Goal: Information Seeking & Learning: Learn about a topic

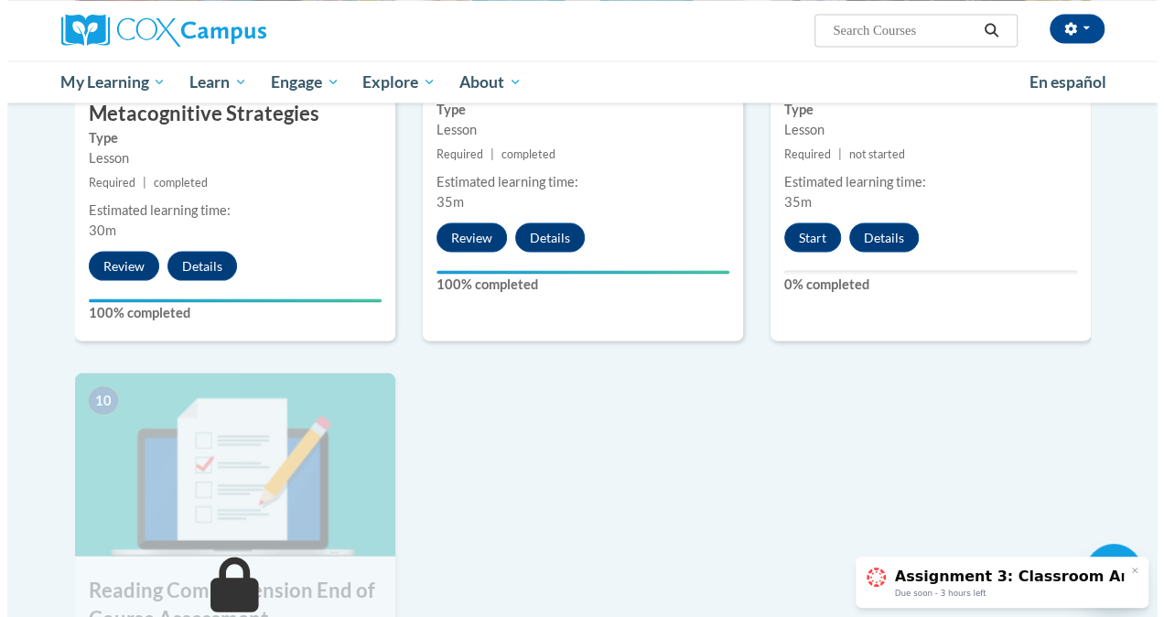
scroll to position [1678, 0]
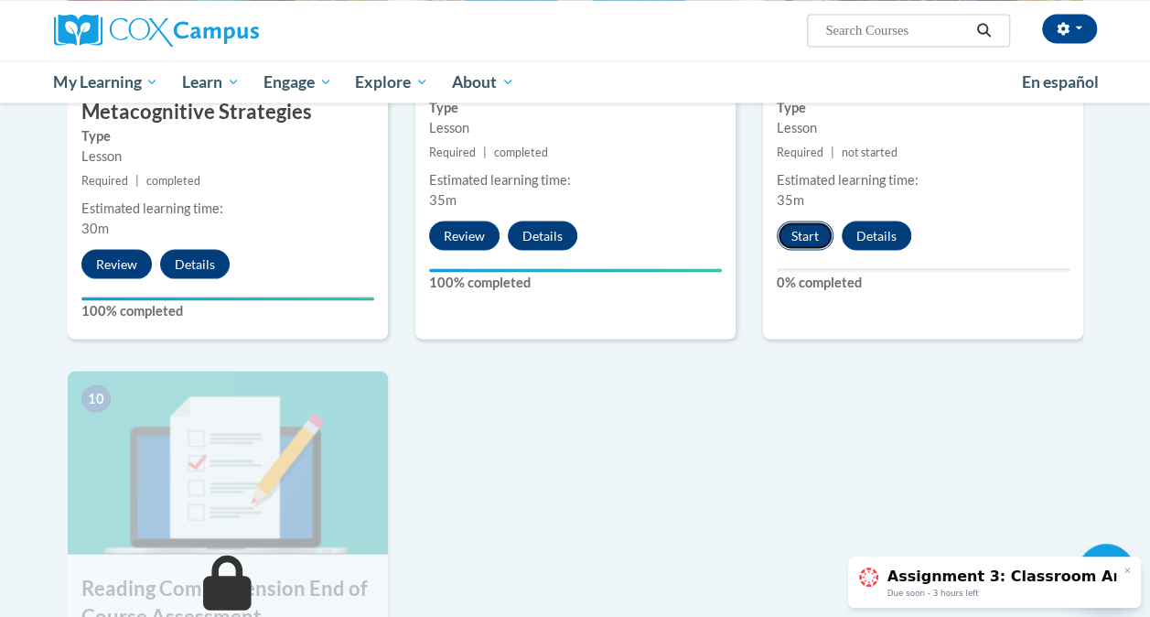
click at [817, 240] on button "Start" at bounding box center [805, 234] width 57 height 29
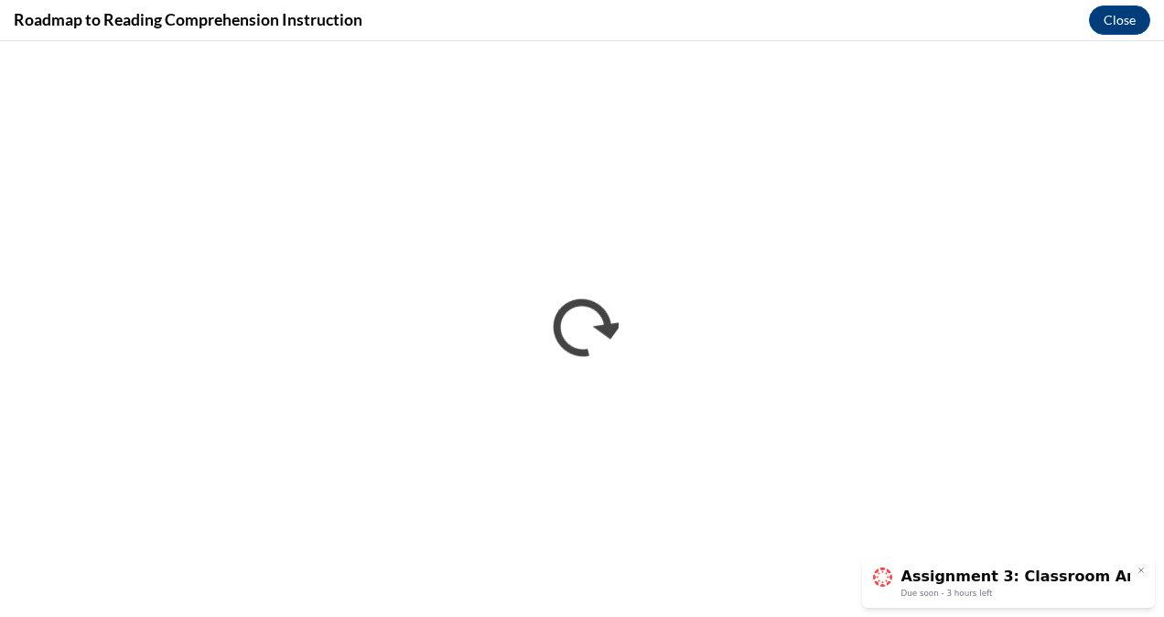
scroll to position [0, 0]
click at [1142, 567] on icon at bounding box center [1140, 569] width 9 height 9
